Goal: Information Seeking & Learning: Learn about a topic

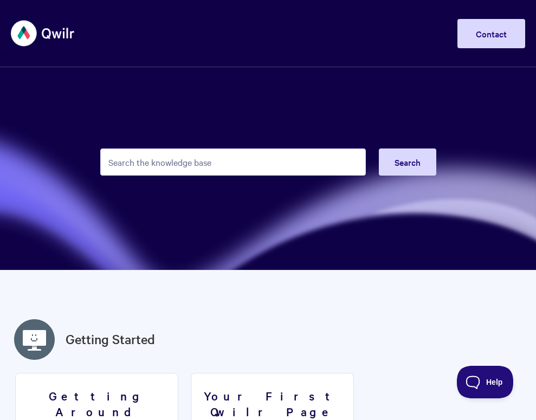
click at [302, 152] on input "Search the knowledge base" at bounding box center [232, 161] width 265 height 27
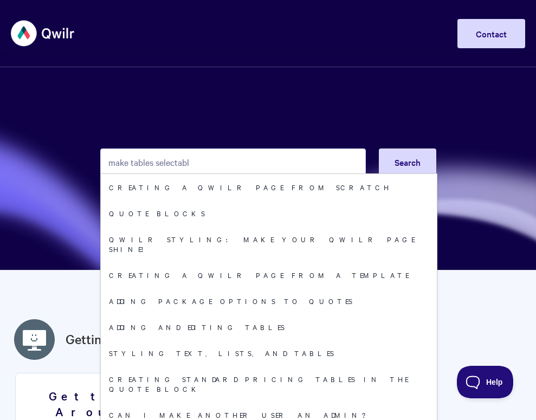
type input "make tables selectable"
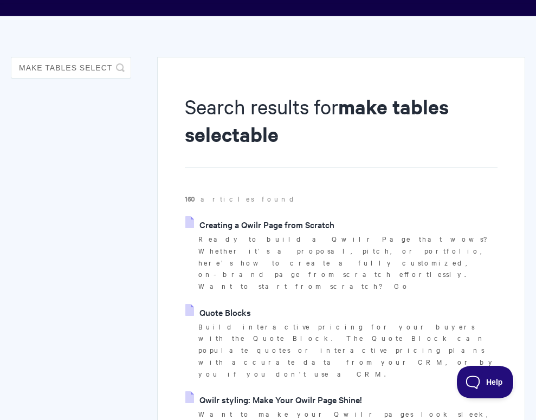
scroll to position [85, 0]
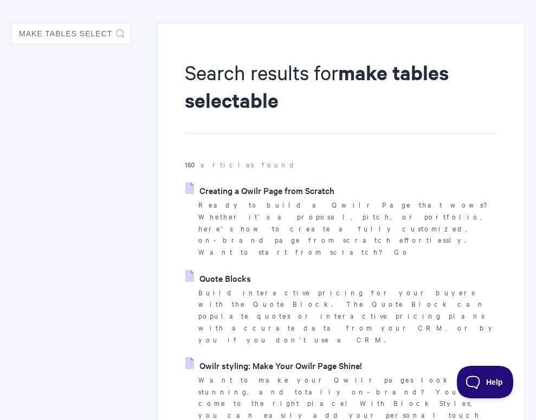
click at [242, 270] on link "Quote Blocks" at bounding box center [218, 278] width 66 height 16
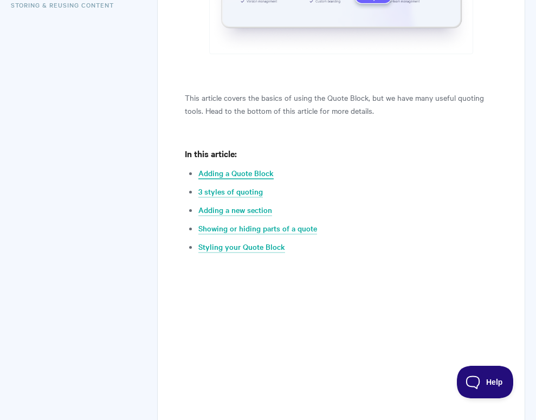
scroll to position [422, 0]
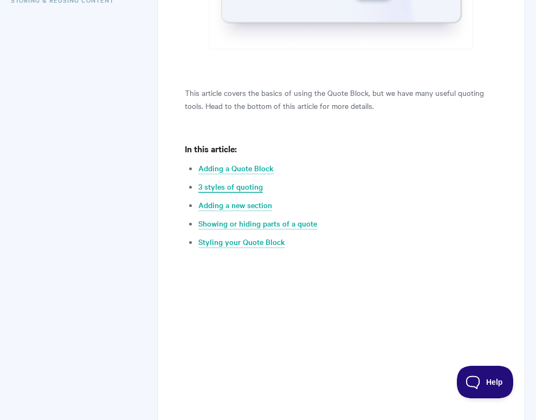
click at [248, 187] on link "3 styles of quoting" at bounding box center [230, 187] width 64 height 12
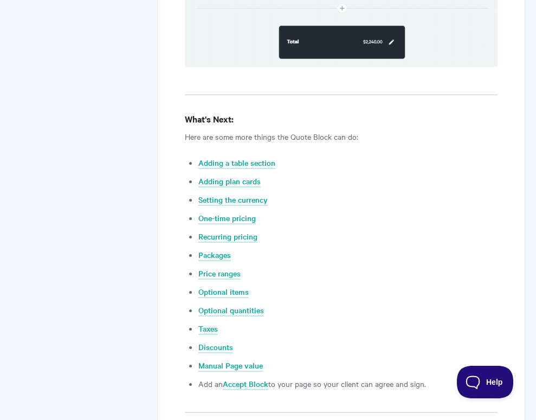
scroll to position [3881, 0]
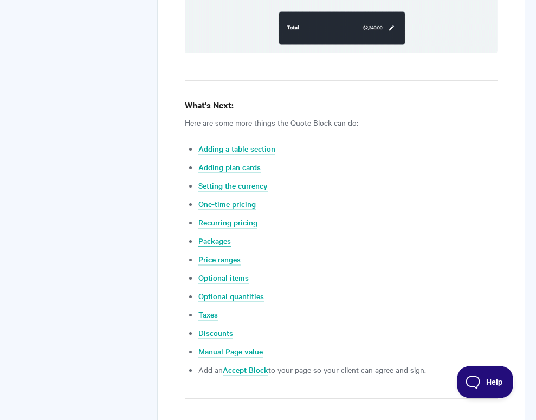
click at [224, 235] on link "Packages" at bounding box center [214, 241] width 32 height 12
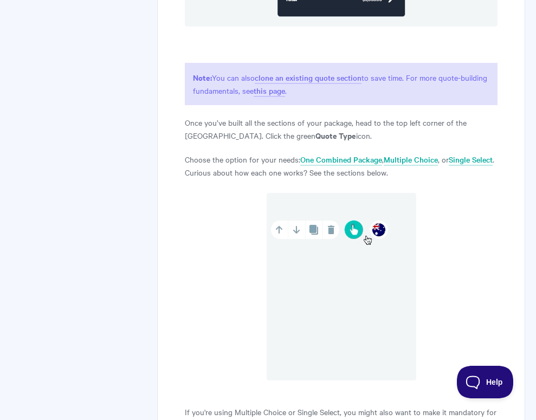
scroll to position [1038, 0]
